Goal: Task Accomplishment & Management: Manage account settings

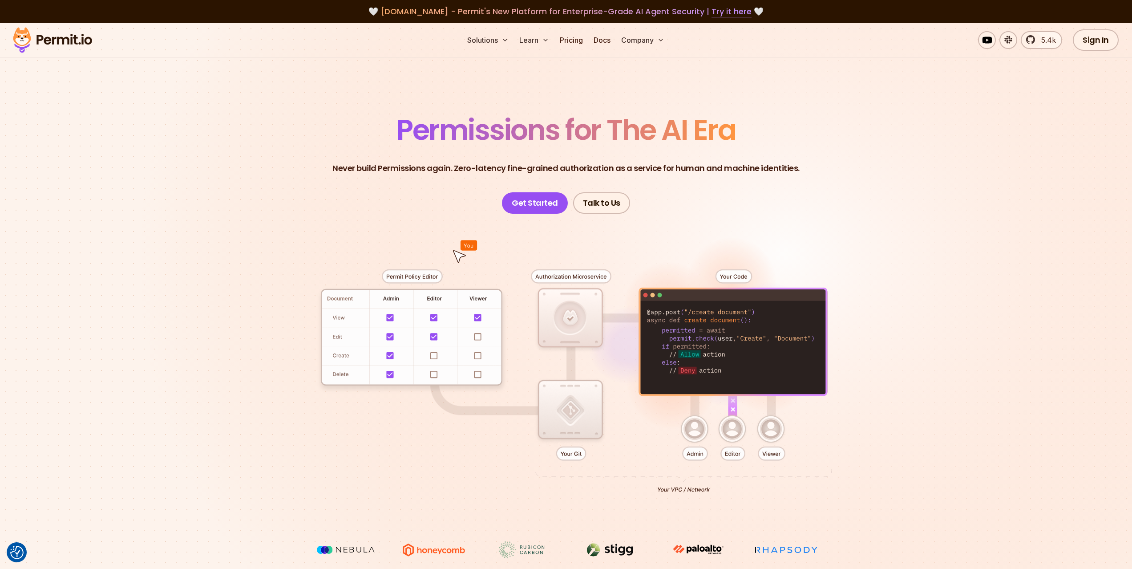
click at [999, 118] on section "Permissions for The AI Era Never build Permissions again. Zero-latency fine-gra…" at bounding box center [566, 316] width 1132 height 587
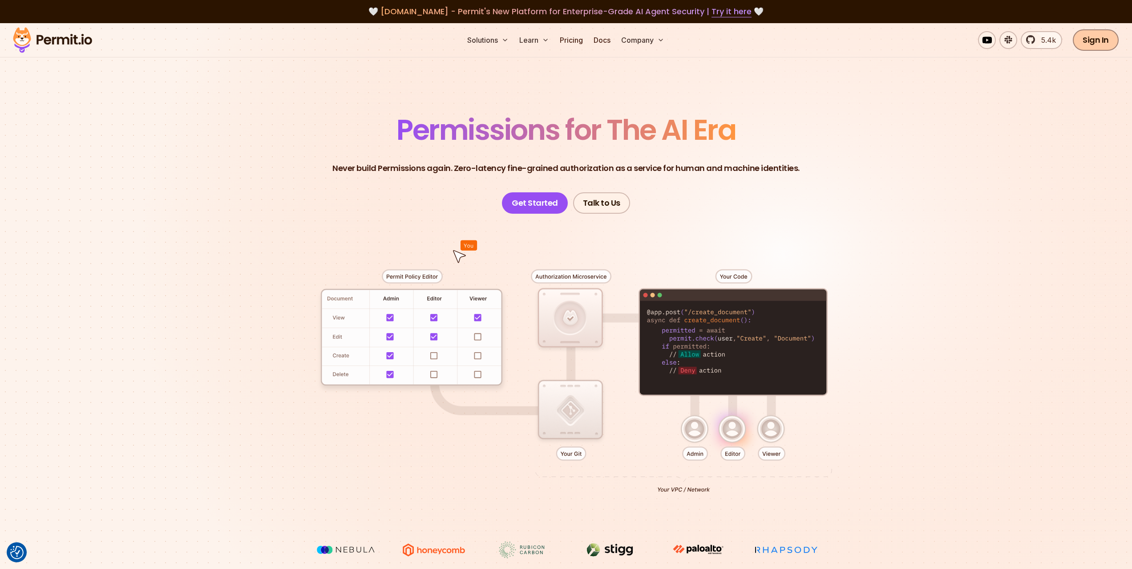
click at [1101, 44] on link "Sign In" at bounding box center [1096, 39] width 46 height 21
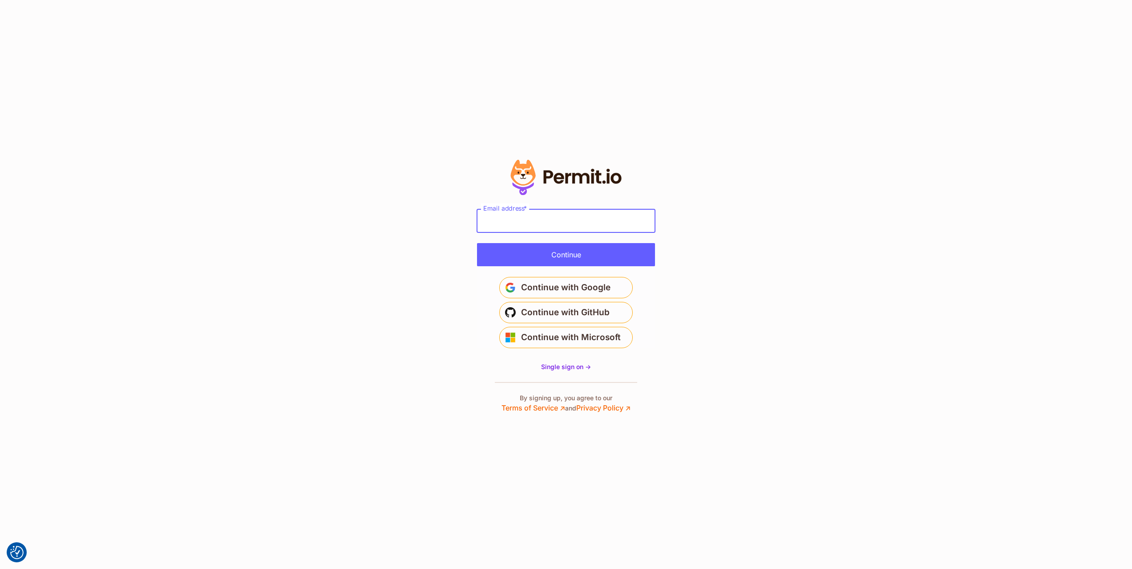
drag, startPoint x: 523, startPoint y: 213, endPoint x: 522, endPoint y: 230, distance: 17.0
click at [522, 214] on div "Email address *" at bounding box center [566, 220] width 178 height 23
click at [762, 296] on section "* Or" at bounding box center [566, 284] width 1132 height 569
click at [550, 208] on div at bounding box center [566, 284] width 178 height 257
click at [536, 223] on span "*" at bounding box center [535, 220] width 4 height 9
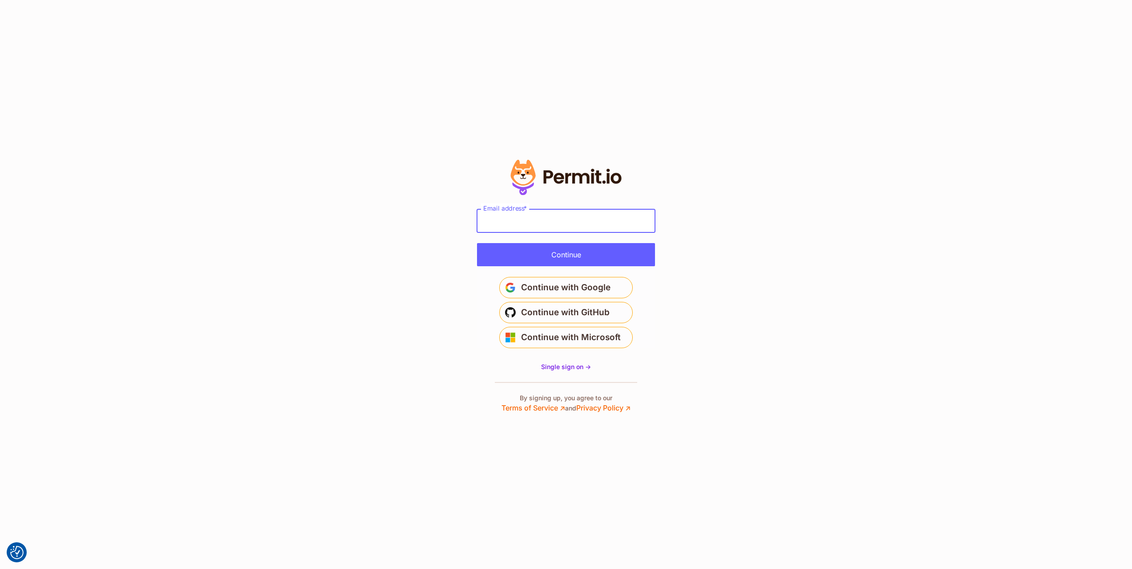
click at [537, 223] on input "Email address *" at bounding box center [566, 220] width 178 height 23
click at [538, 219] on input "Email address *" at bounding box center [566, 220] width 178 height 23
type input "**********"
click at [712, 220] on section "* Or" at bounding box center [566, 284] width 1132 height 569
click at [581, 256] on button "Continue" at bounding box center [566, 254] width 178 height 23
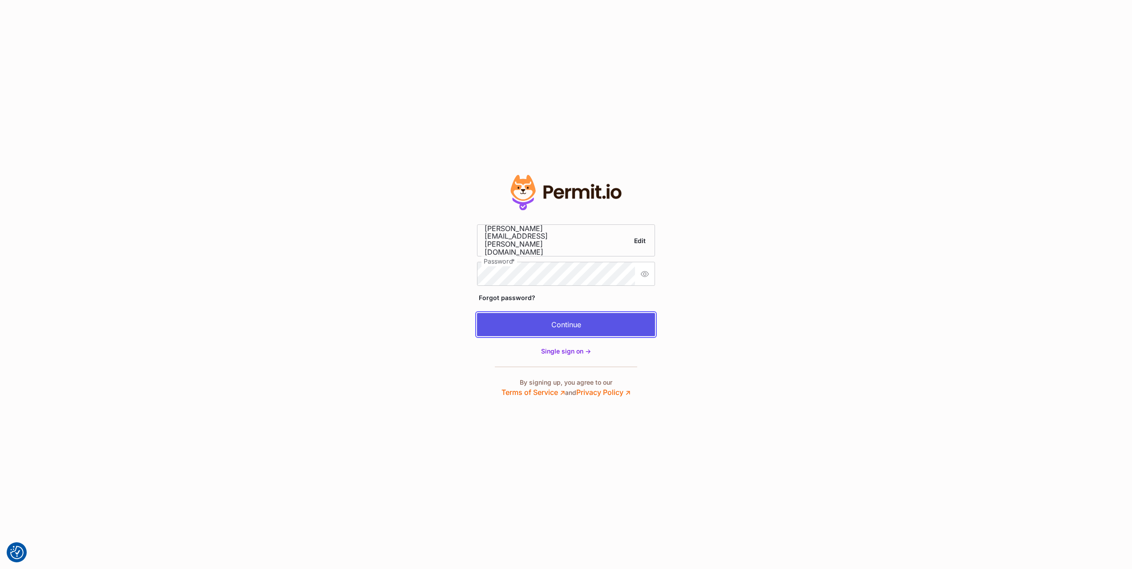
click at [559, 324] on button "Continue" at bounding box center [566, 324] width 178 height 23
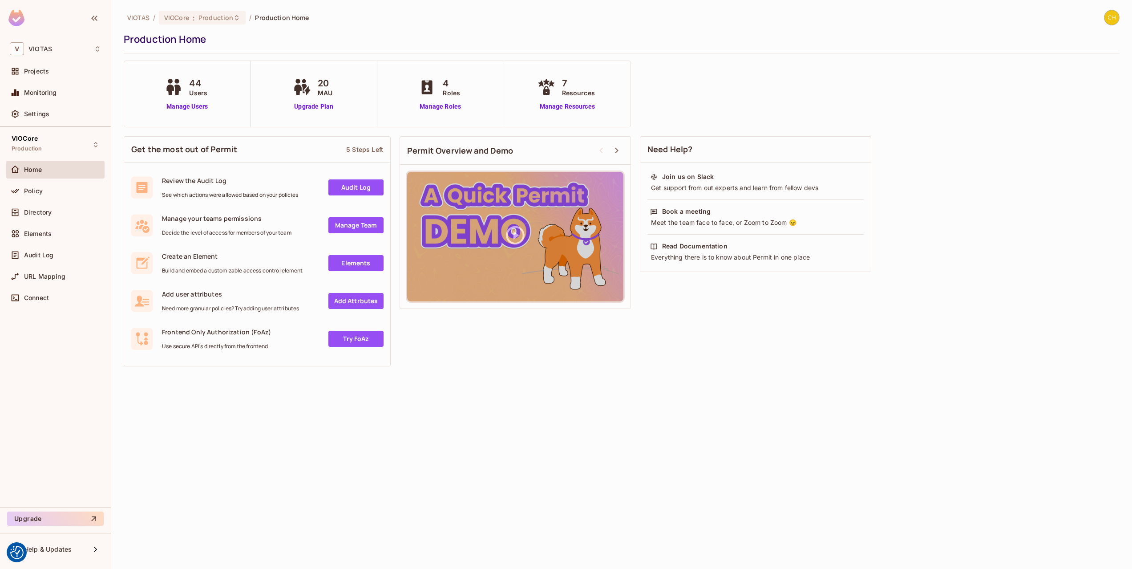
click at [482, 27] on div "VIOTAS / VIOCore : Production / Production Home Production Home" at bounding box center [622, 32] width 996 height 44
